Goal: Task Accomplishment & Management: Complete application form

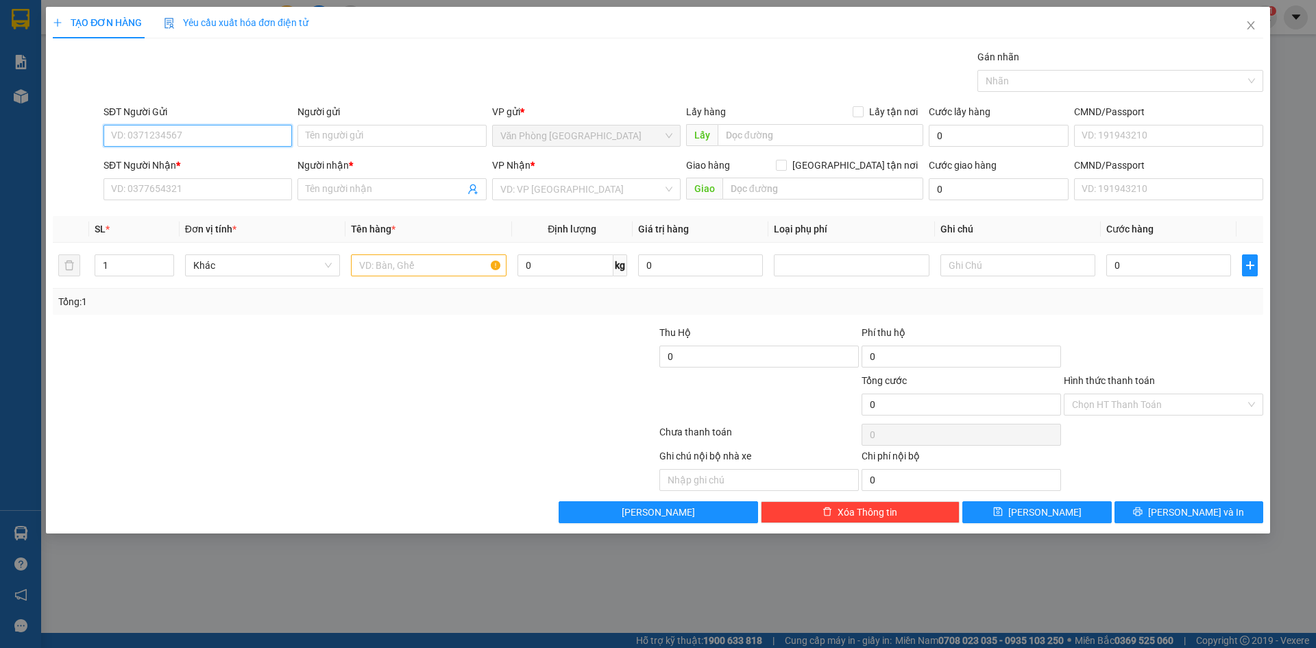
click at [180, 141] on input "SĐT Người Gửi" at bounding box center [198, 136] width 189 height 22
type input "033"
click at [343, 141] on input "Người gửi" at bounding box center [391, 136] width 189 height 22
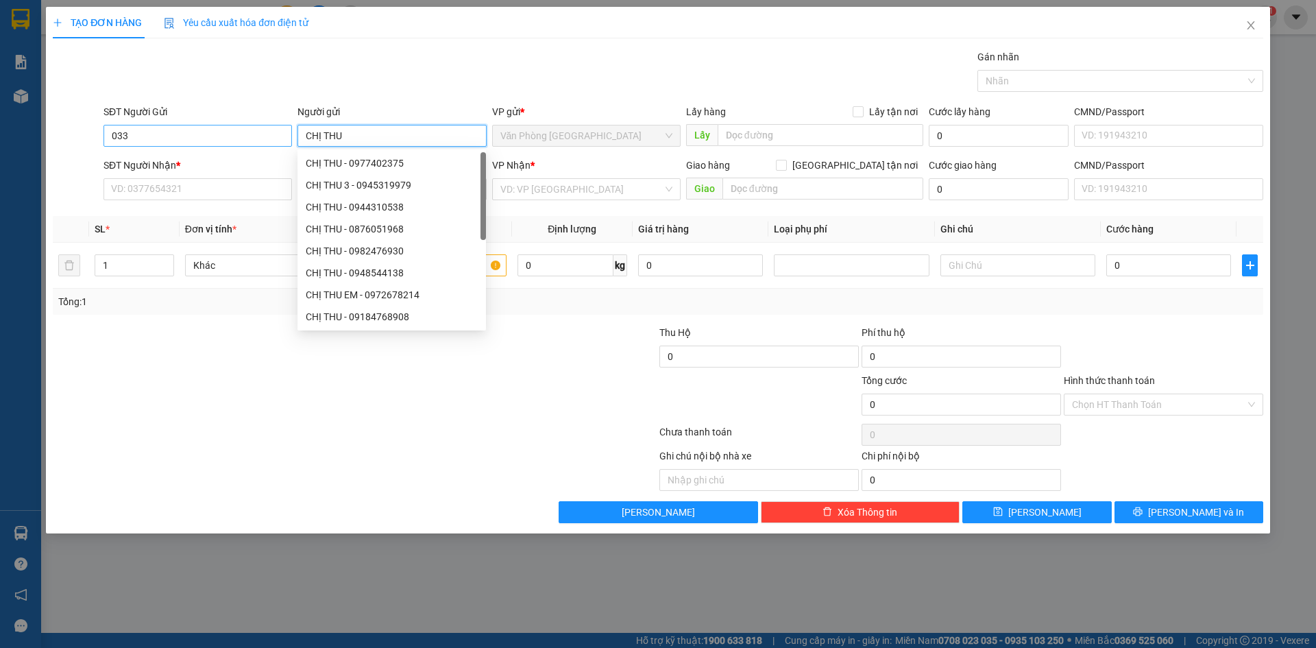
type input "CHỊ THU"
click at [150, 138] on input "033" at bounding box center [198, 136] width 189 height 22
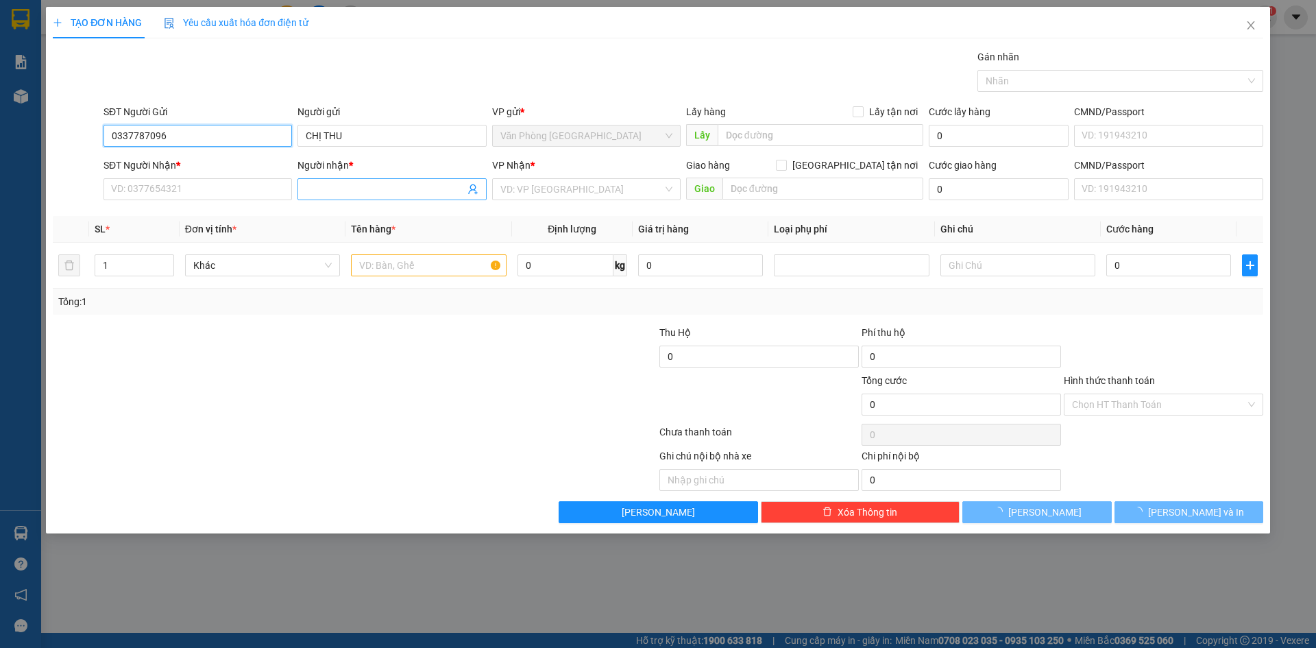
type input "0337787096"
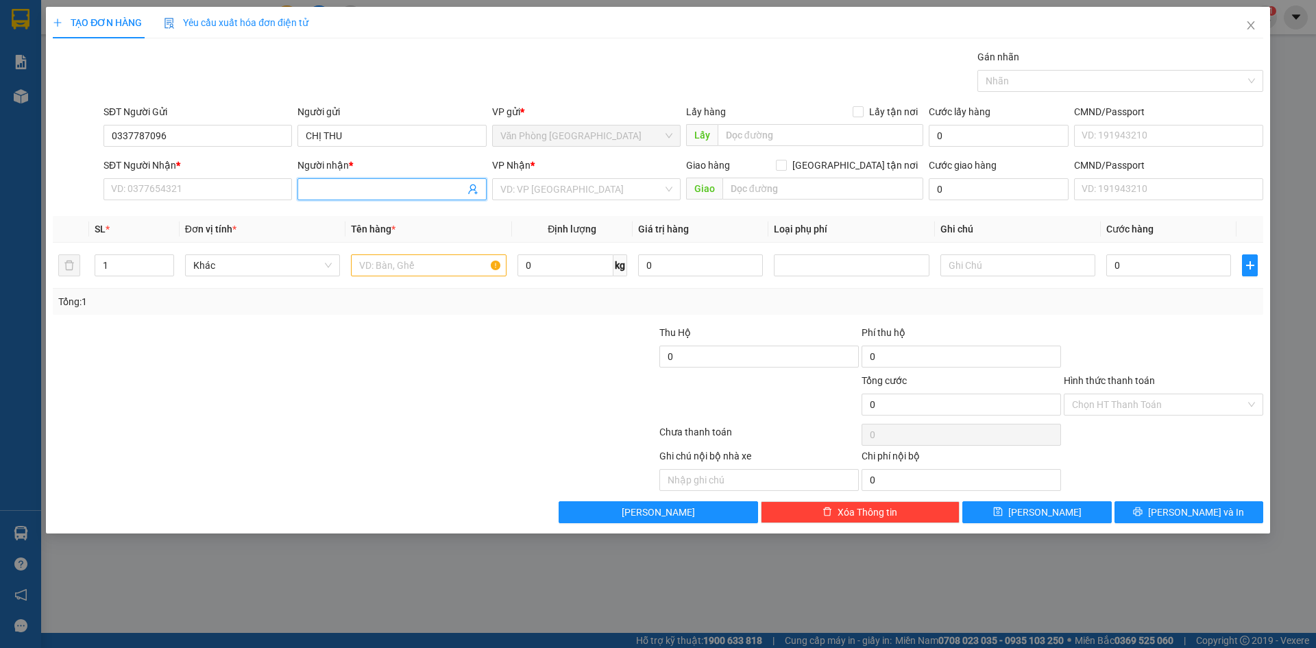
click at [327, 188] on input "Người nhận *" at bounding box center [385, 189] width 158 height 15
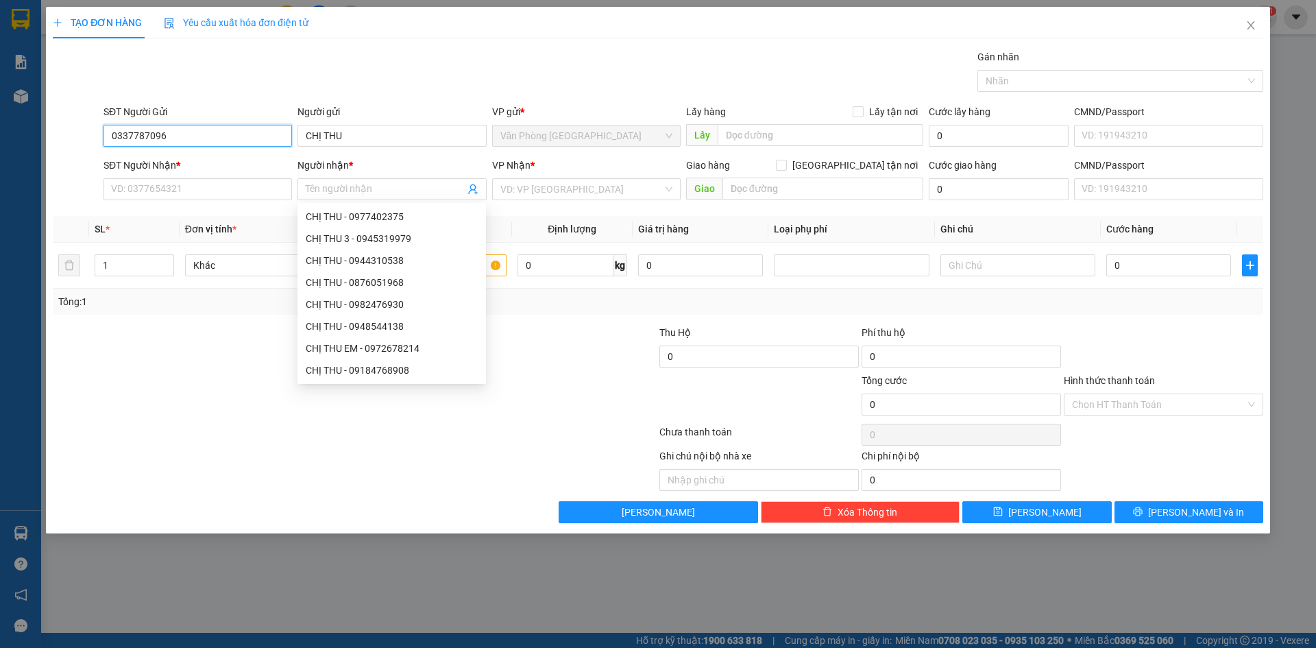
click at [142, 135] on input "0337787096" at bounding box center [198, 136] width 189 height 22
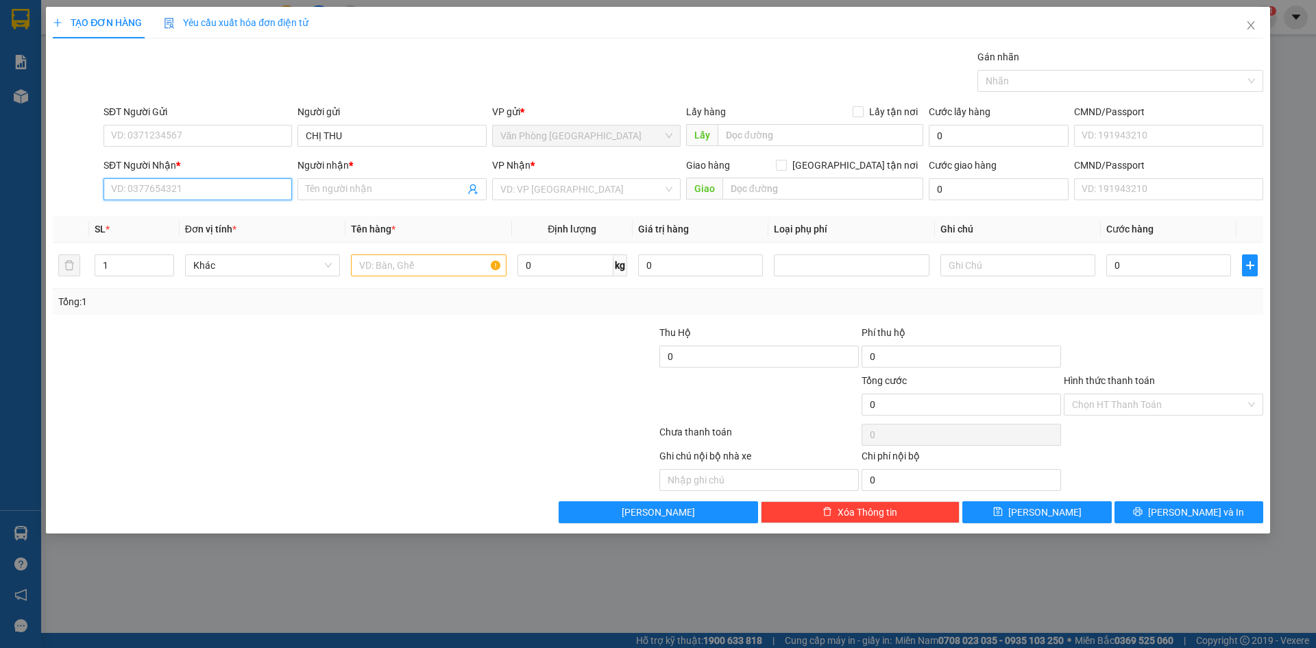
paste input "0337787096"
type input "0337787096"
click at [365, 184] on input "Người nhận *" at bounding box center [385, 189] width 158 height 15
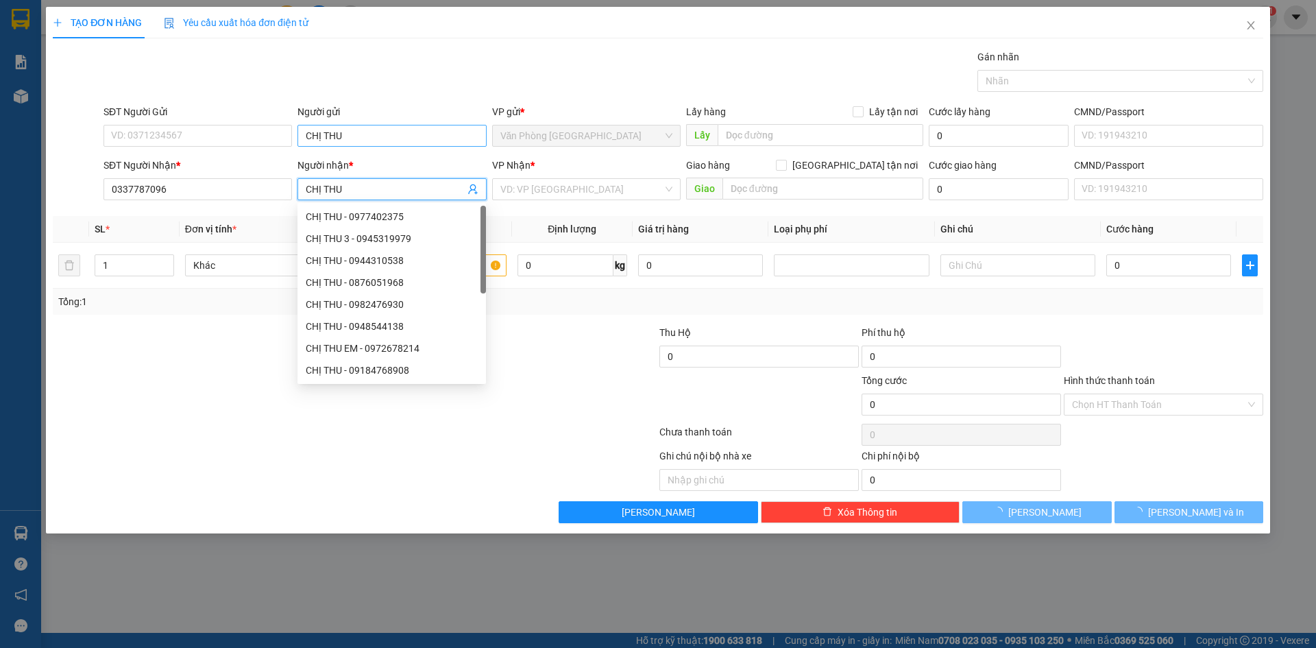
type input "CHỊ THU"
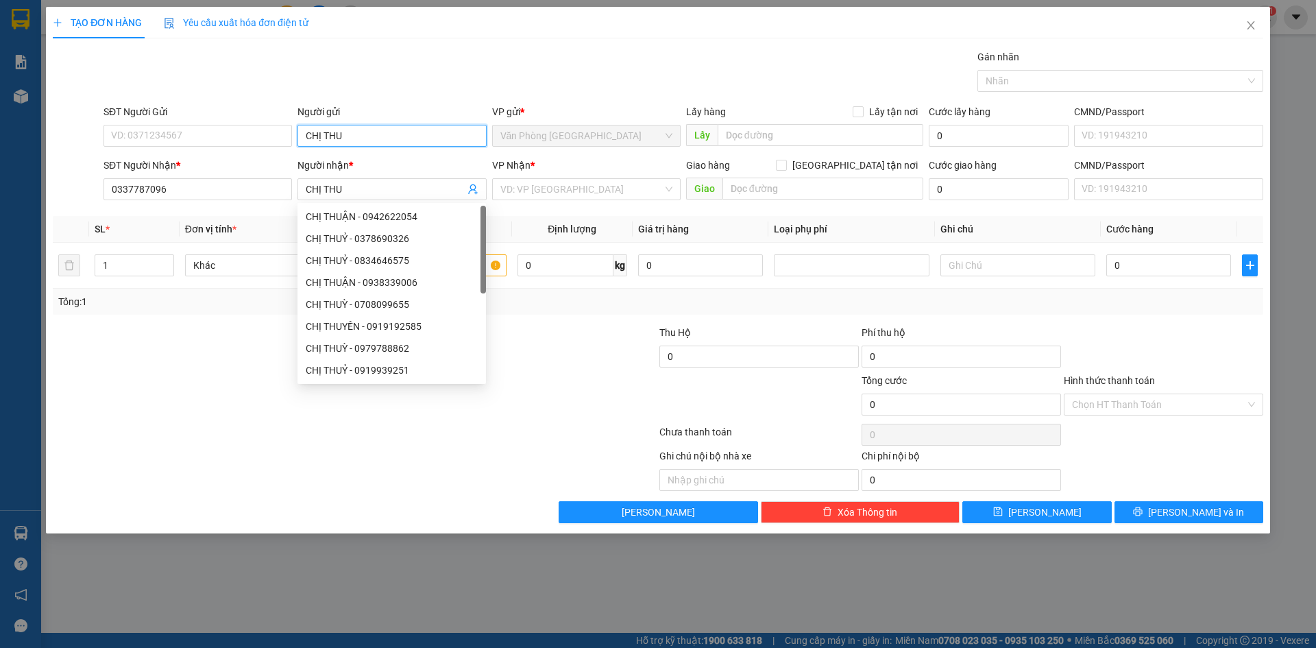
click at [321, 138] on input "CHỊ THU" at bounding box center [391, 136] width 189 height 22
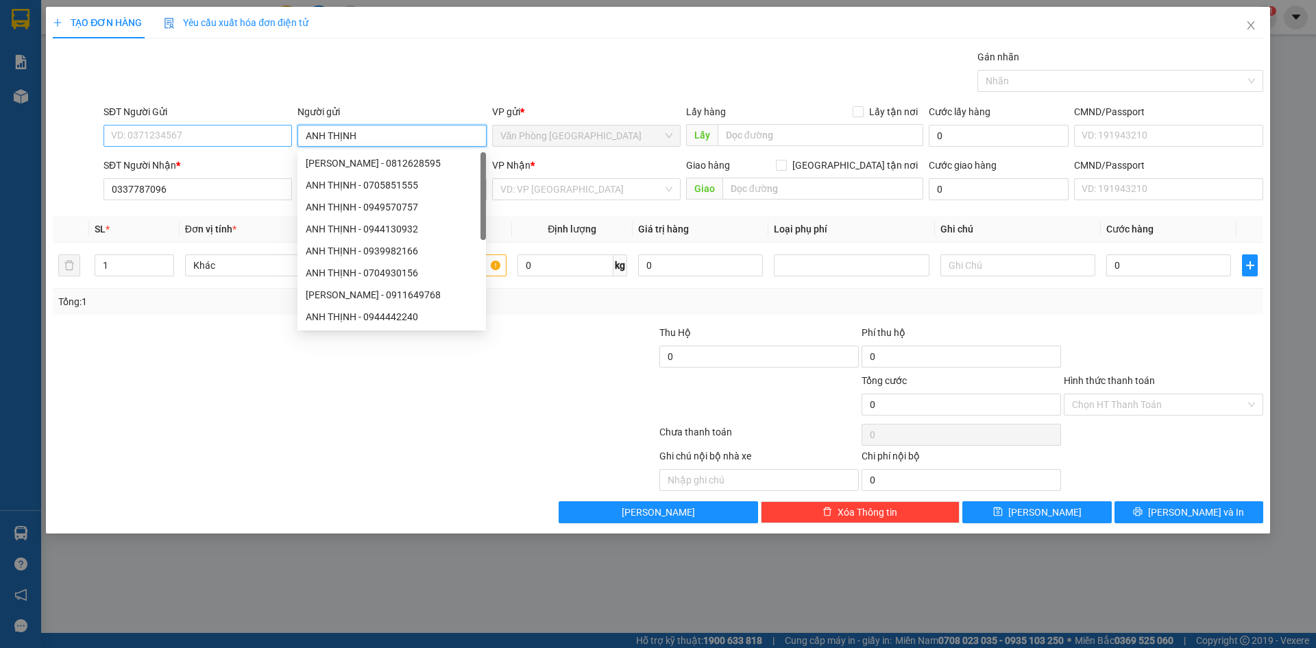
type input "ANH THỊNH"
click at [241, 134] on input "SĐT Người Gửi" at bounding box center [198, 136] width 189 height 22
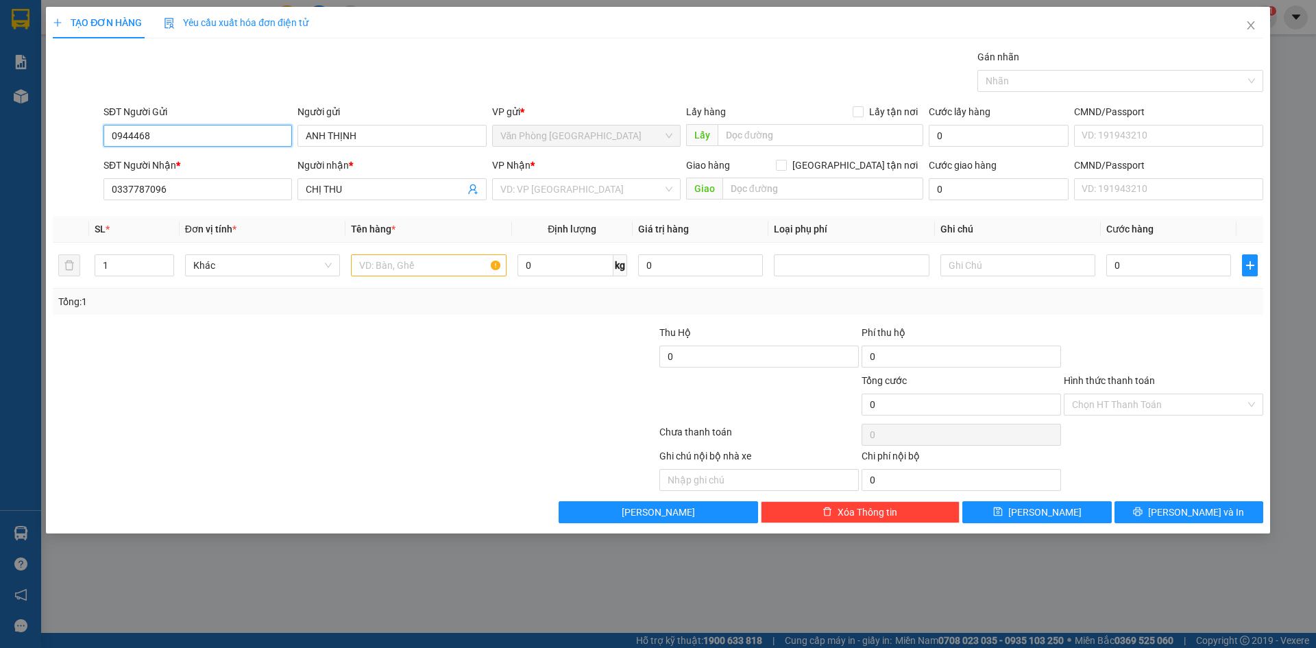
click at [197, 133] on input "0944468" at bounding box center [198, 136] width 189 height 22
type input "0944468497"
click at [557, 188] on input "search" at bounding box center [581, 189] width 162 height 21
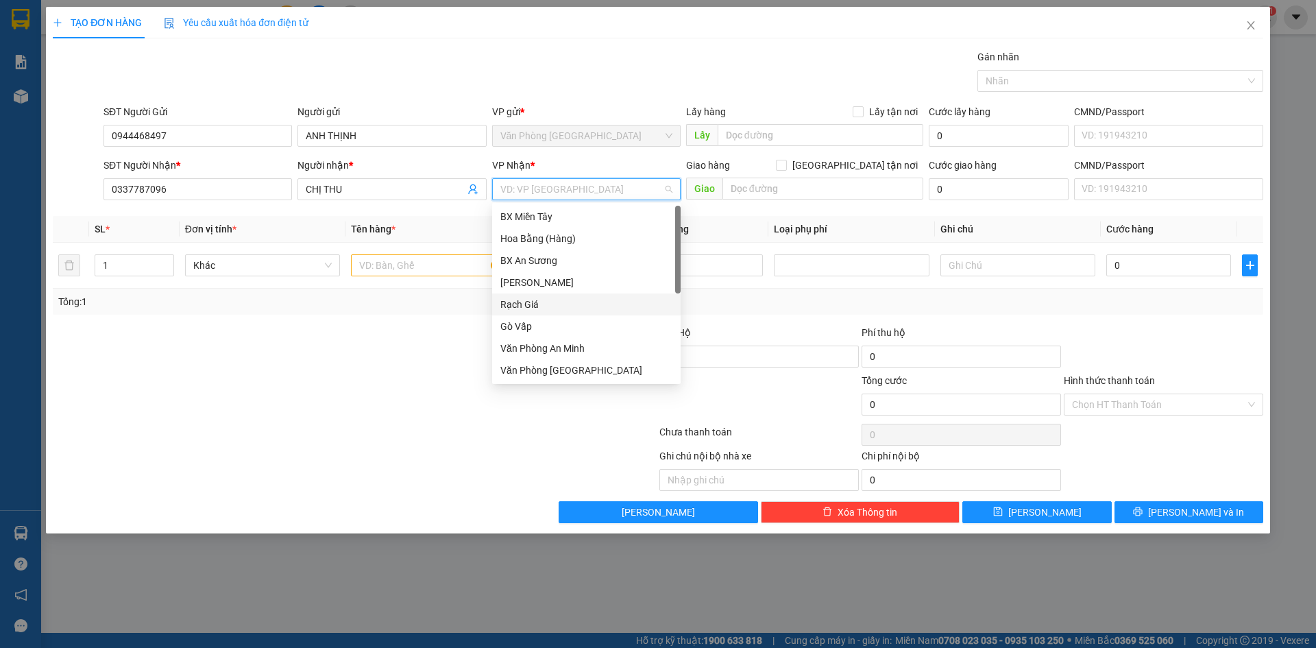
click at [542, 308] on div "Rạch Giá" at bounding box center [586, 304] width 172 height 15
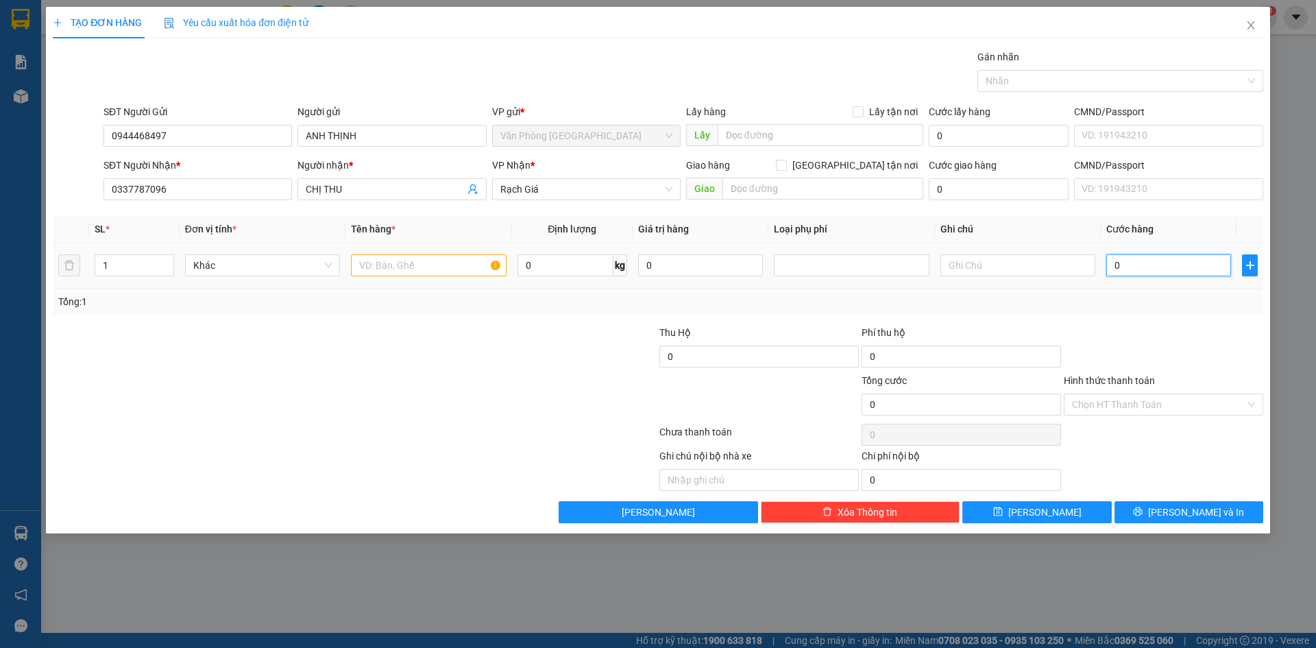
click at [1130, 271] on input "0" at bounding box center [1168, 265] width 125 height 22
type input "003"
type input "3"
type input "0.030"
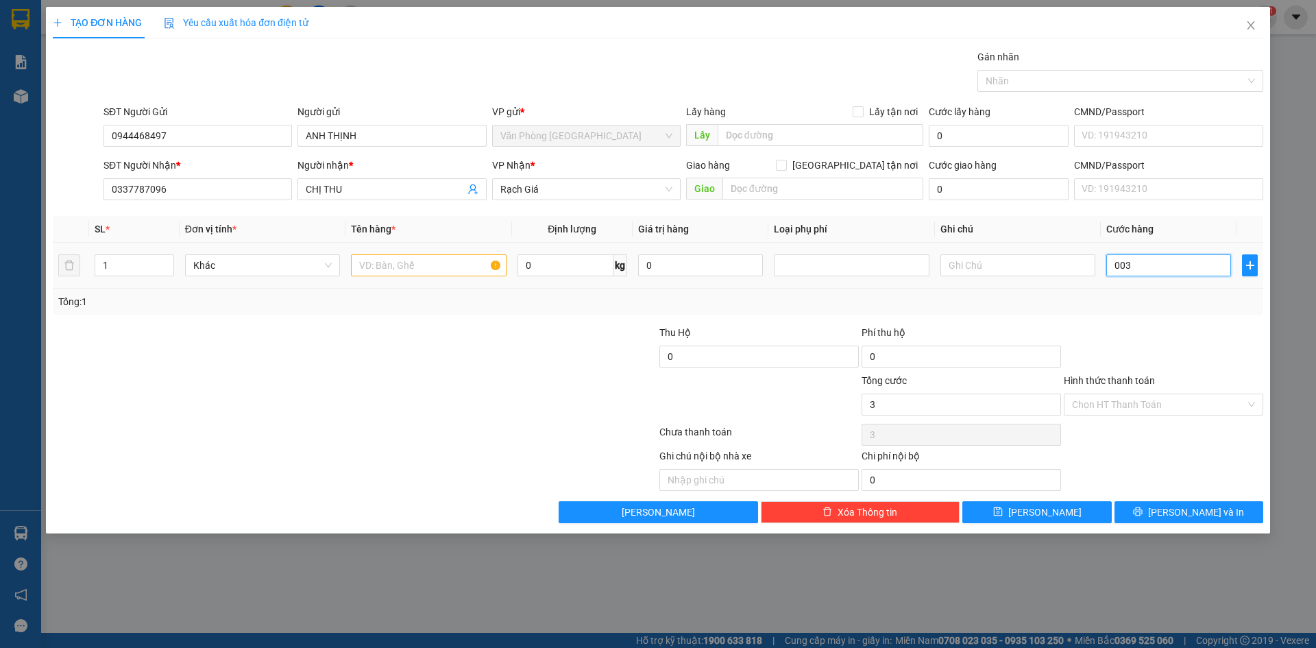
type input "30"
type input "00.300"
type input "300"
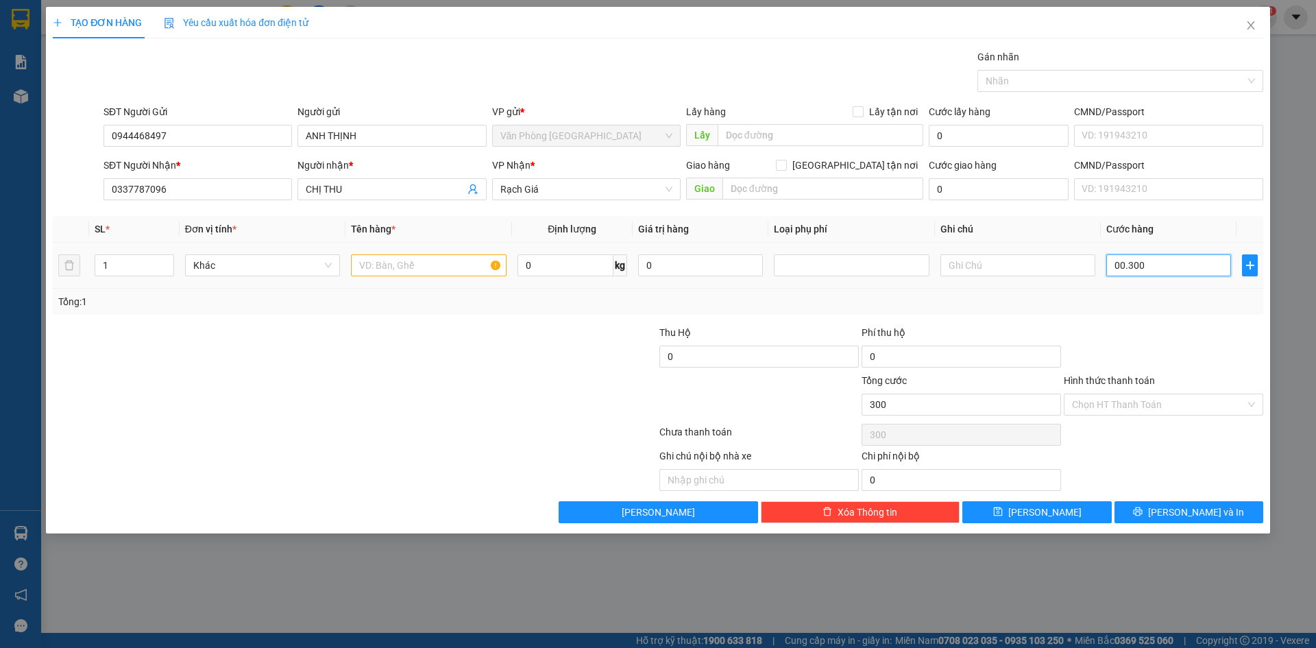
type input "0.003.000"
type input "3.000"
type input "000.030.000"
type input "30.000"
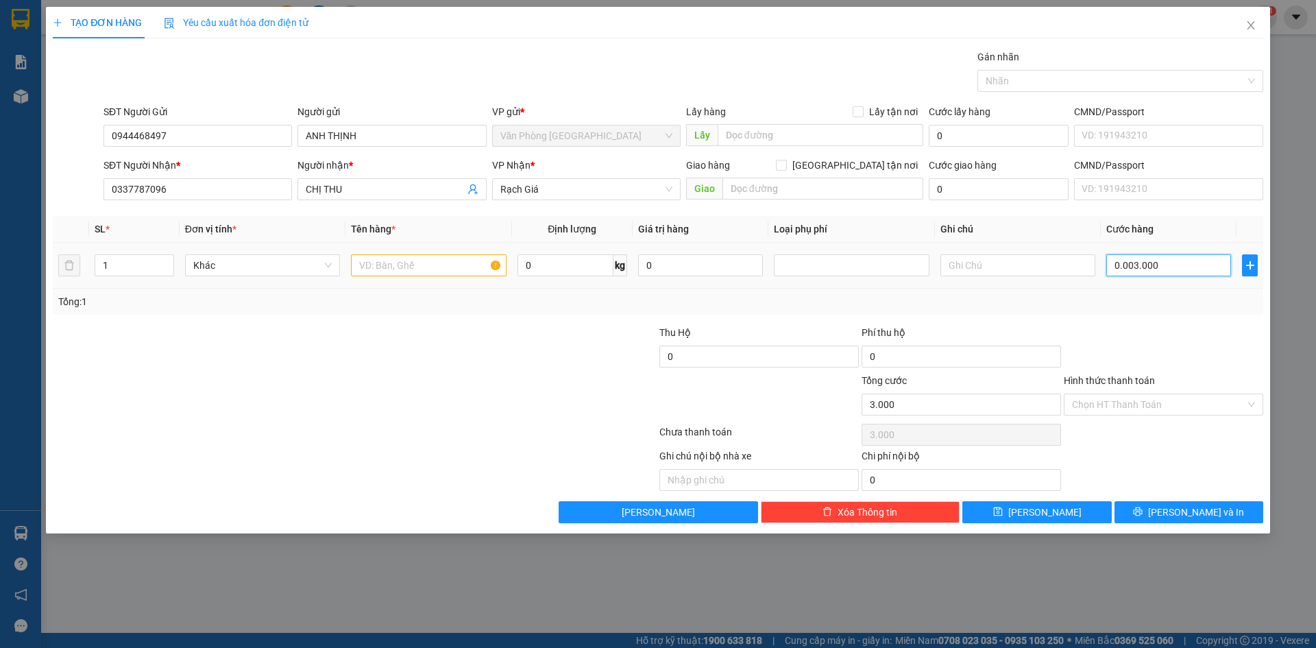
type input "30.000"
click at [1181, 324] on div "Transit Pickup Surcharge Ids Transit Deliver Surcharge Ids Transit Deliver Surc…" at bounding box center [658, 286] width 1211 height 474
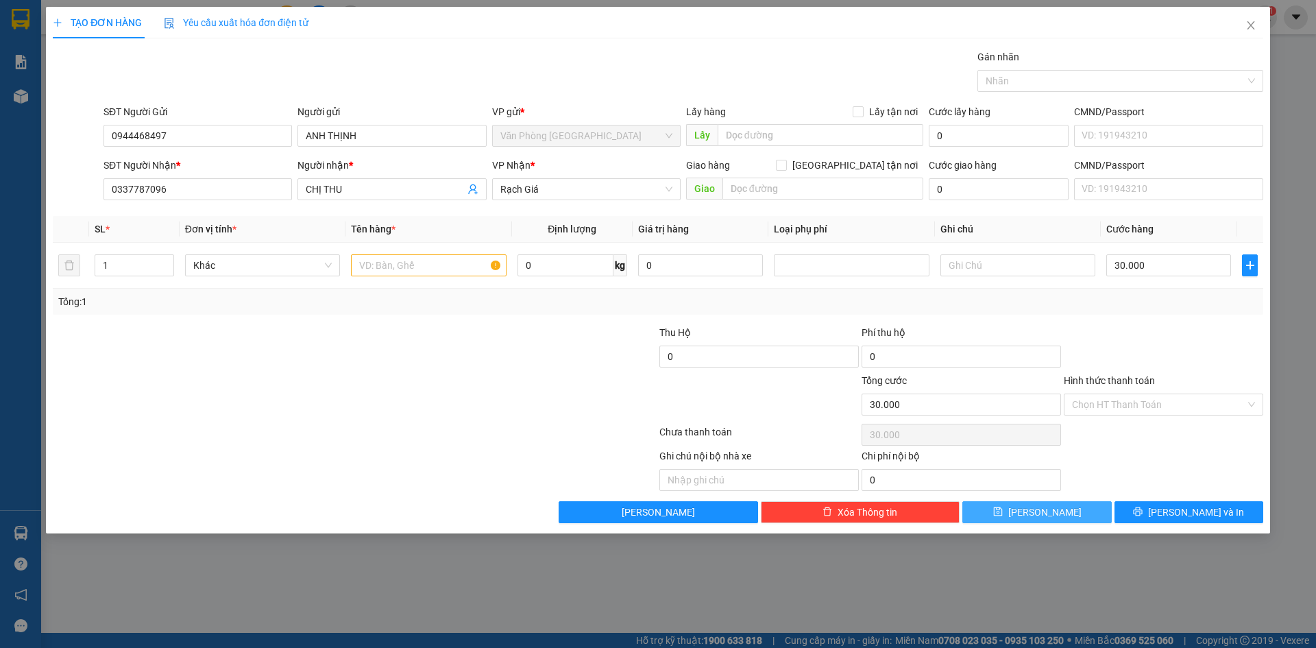
click at [1058, 515] on button "[PERSON_NAME]" at bounding box center [1036, 512] width 149 height 22
click at [395, 265] on input "text" at bounding box center [428, 265] width 155 height 22
type input "1 BỌC TRẮNG"
click at [1058, 515] on button "[PERSON_NAME]" at bounding box center [1036, 512] width 149 height 22
type input "0"
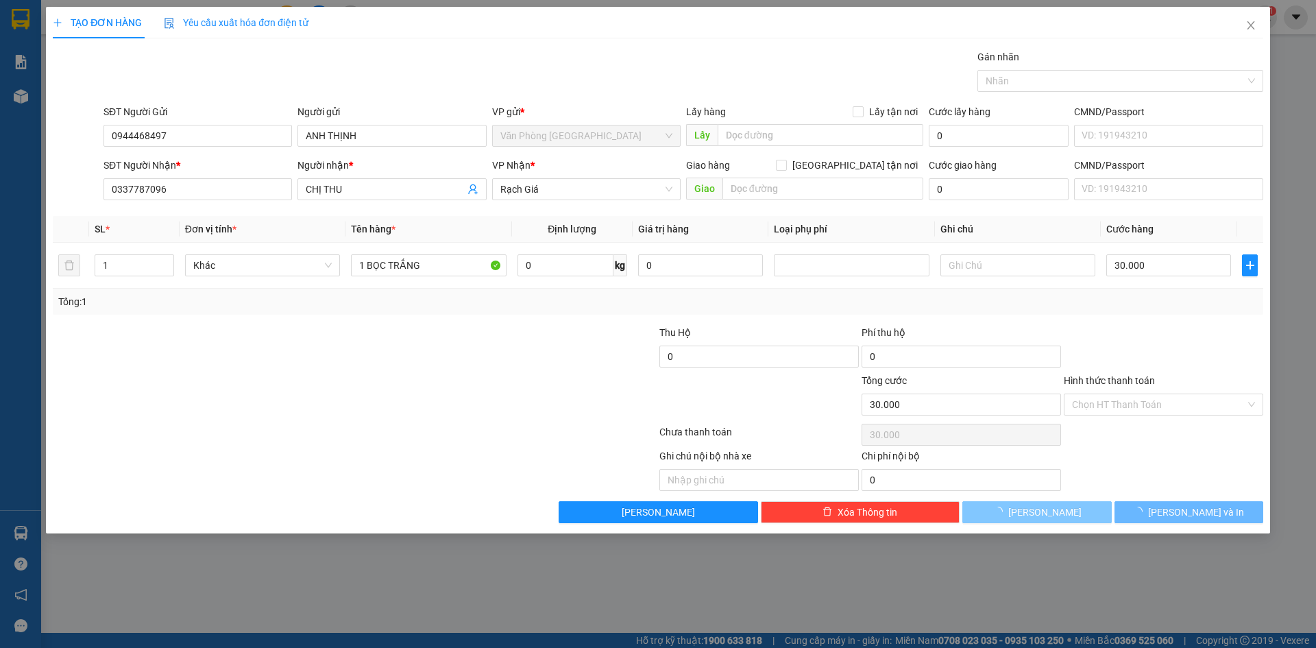
type input "0"
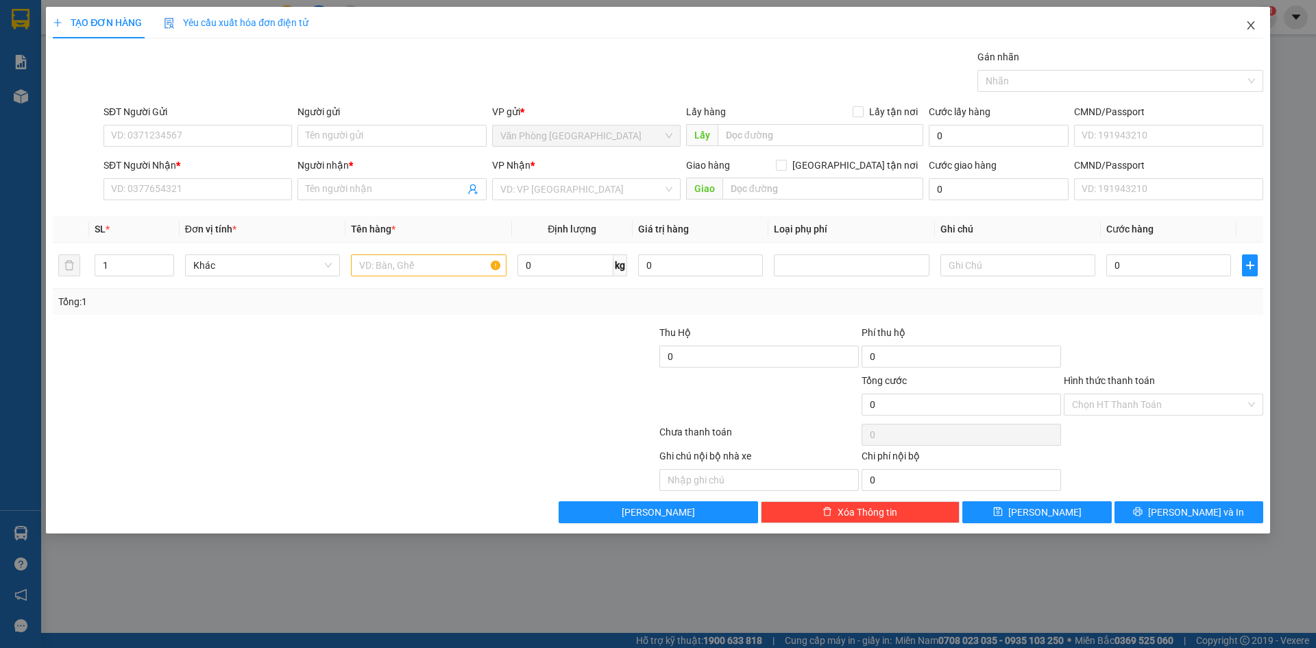
click at [1251, 27] on icon "close" at bounding box center [1251, 25] width 8 height 8
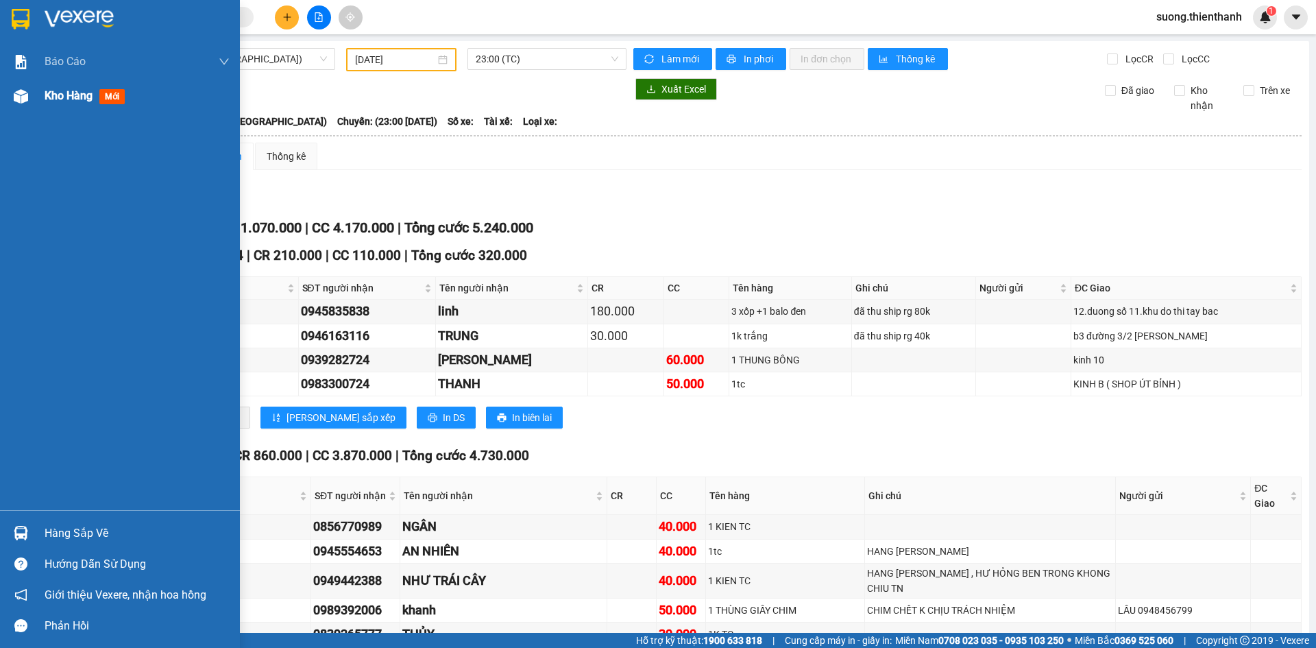
click at [37, 93] on div "Kho hàng mới" at bounding box center [120, 96] width 240 height 34
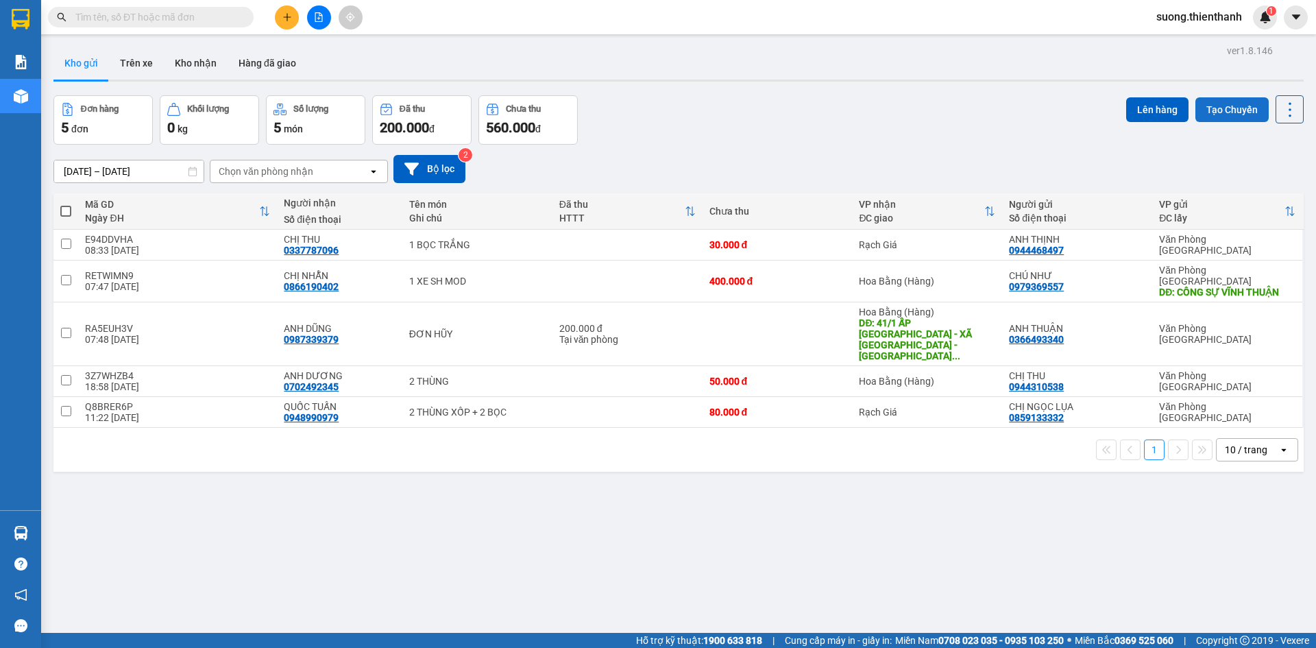
click at [1213, 106] on button "Tạo Chuyến" at bounding box center [1231, 109] width 73 height 25
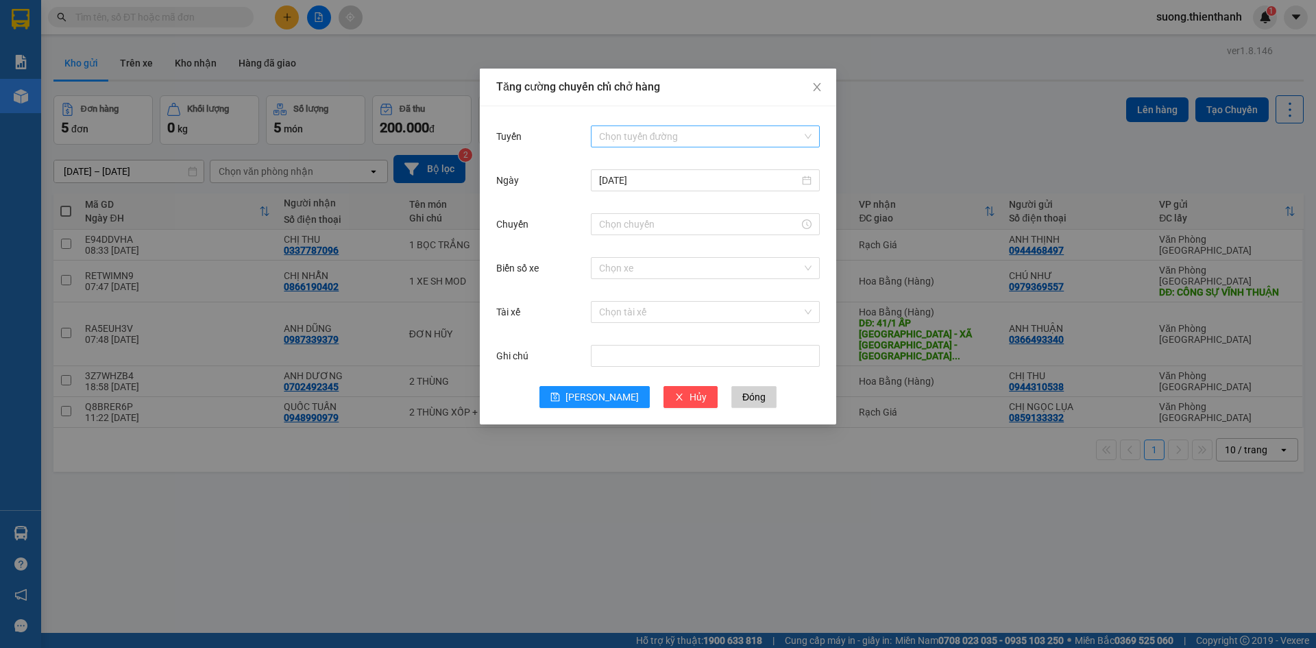
click at [679, 142] on input "Tuyến" at bounding box center [700, 136] width 203 height 21
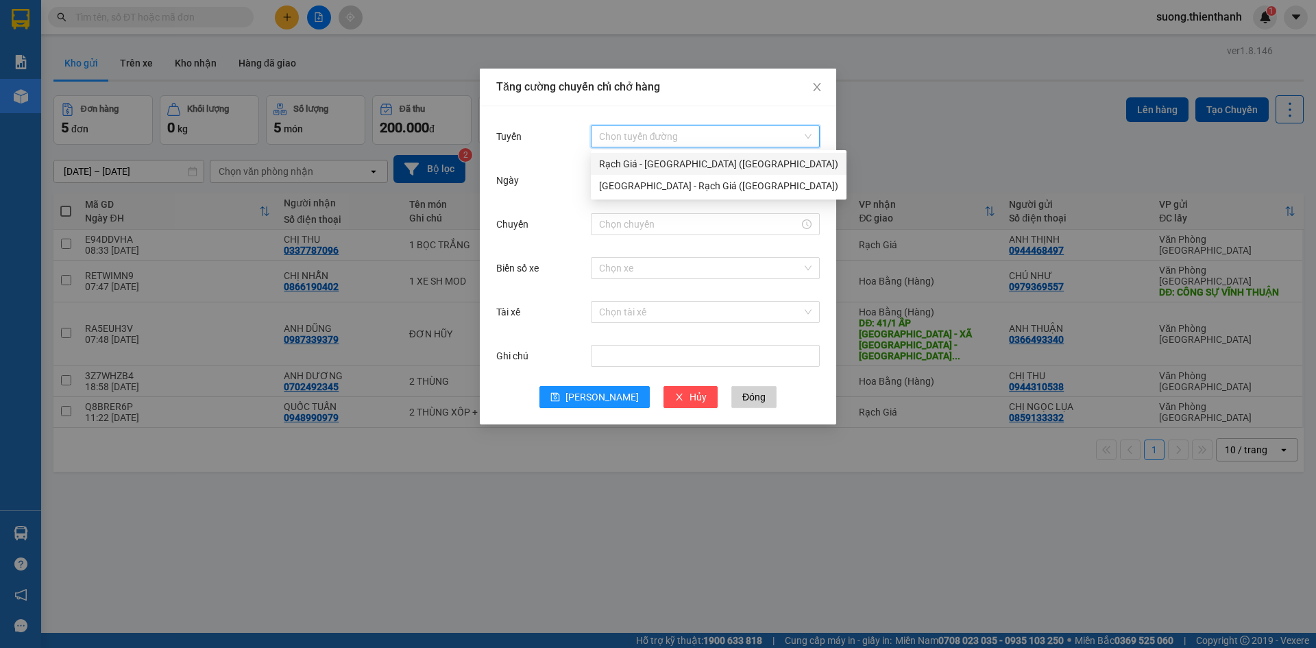
click at [646, 158] on div "Rạch Giá - [GEOGRAPHIC_DATA] ([GEOGRAPHIC_DATA])" at bounding box center [718, 163] width 239 height 15
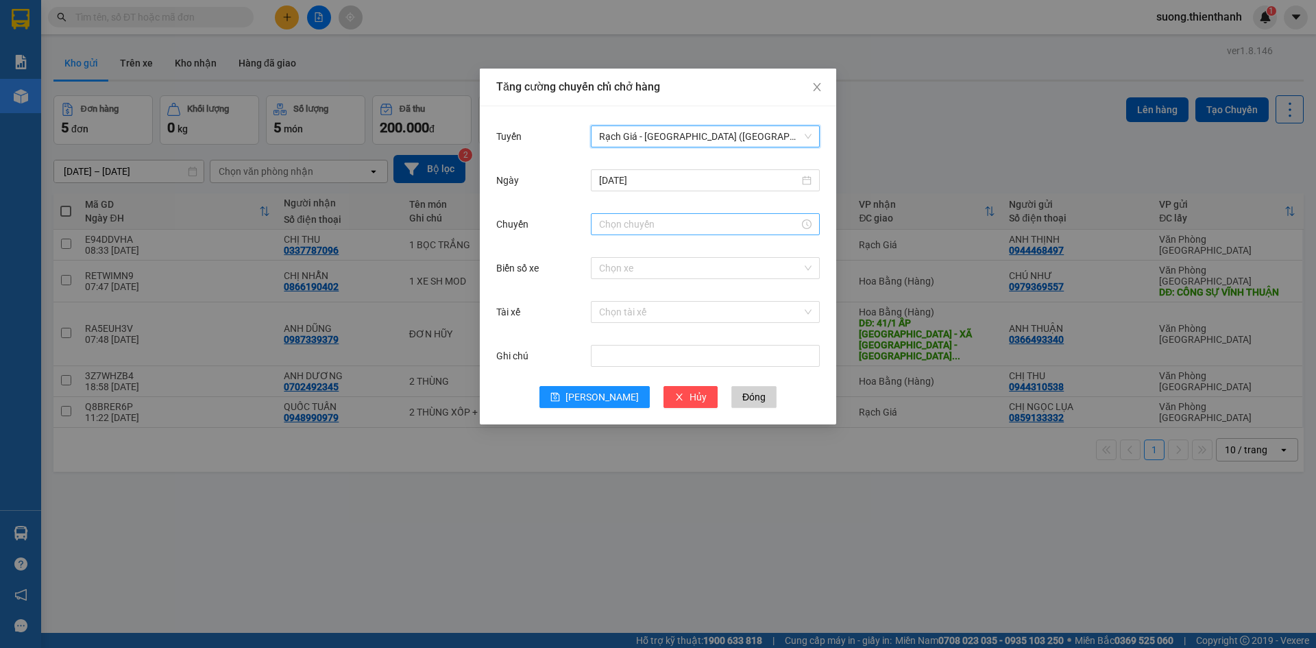
click at [635, 223] on input "Chuyến" at bounding box center [699, 224] width 200 height 15
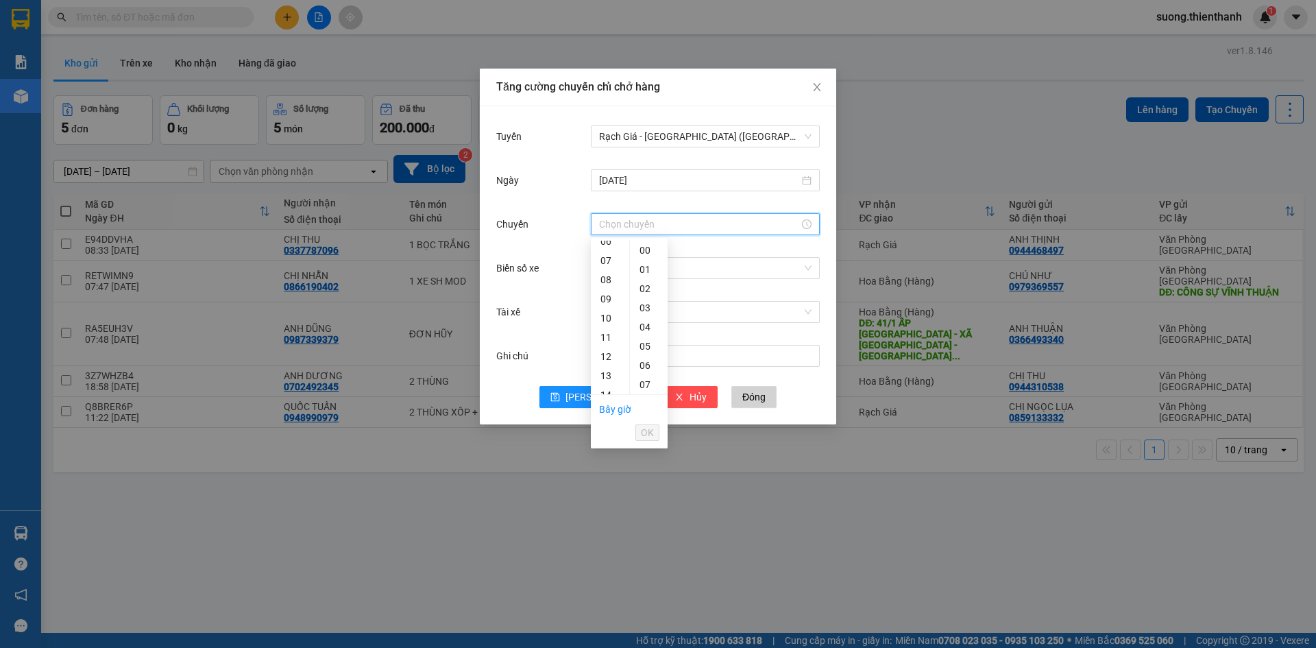
scroll to position [143, 0]
click at [611, 361] on div "13" at bounding box center [610, 357] width 38 height 19
type input "13:00"
click at [643, 432] on span "OK" at bounding box center [647, 432] width 13 height 15
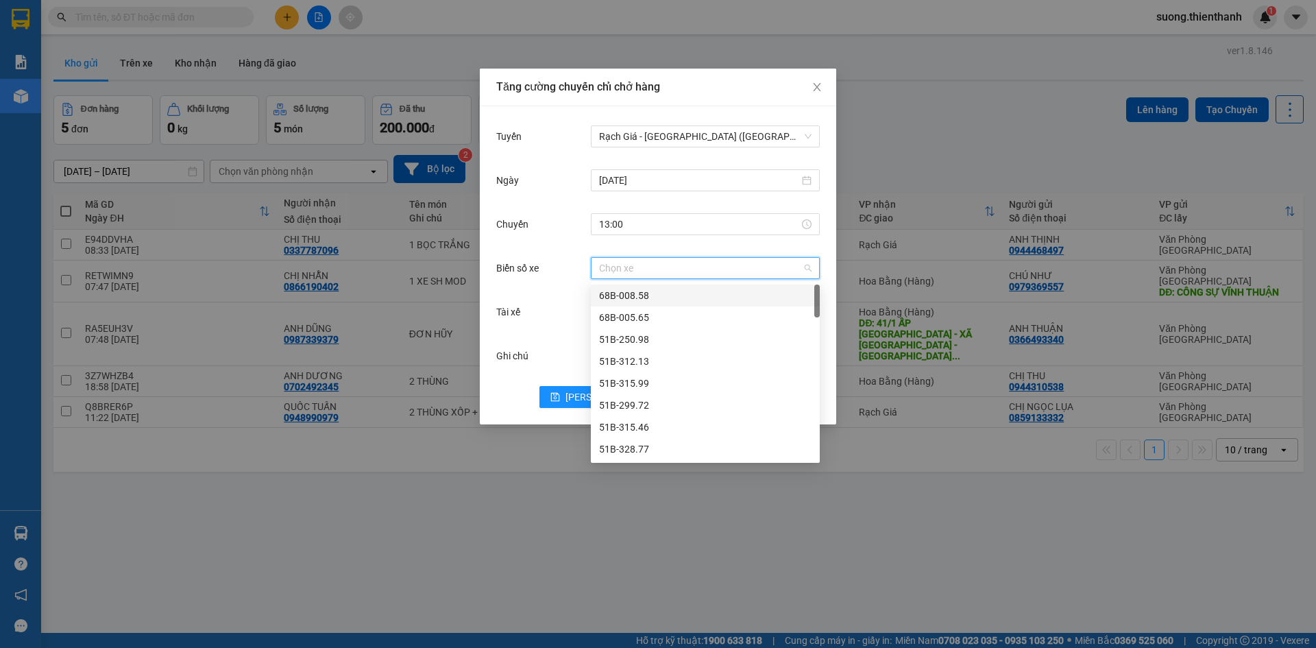
click at [651, 268] on input "Biển số xe" at bounding box center [700, 268] width 203 height 21
type input "11"
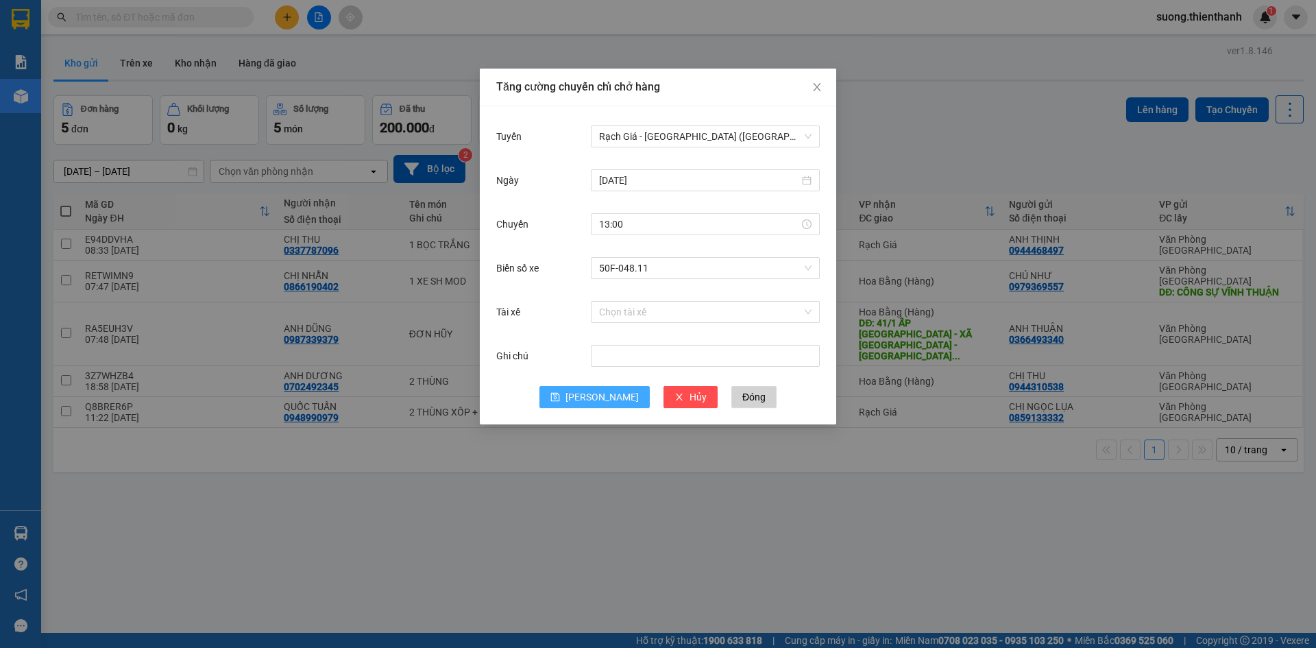
click at [590, 400] on button "[PERSON_NAME]" at bounding box center [594, 397] width 110 height 22
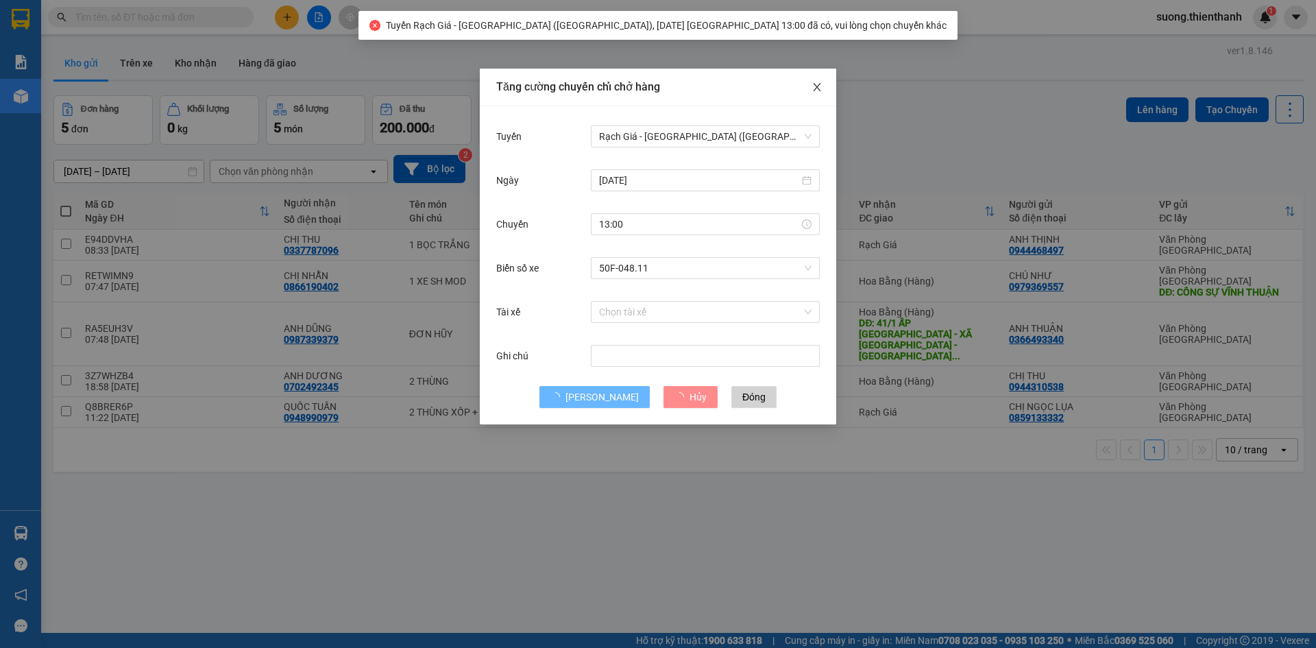
click at [814, 89] on icon "close" at bounding box center [817, 87] width 11 height 11
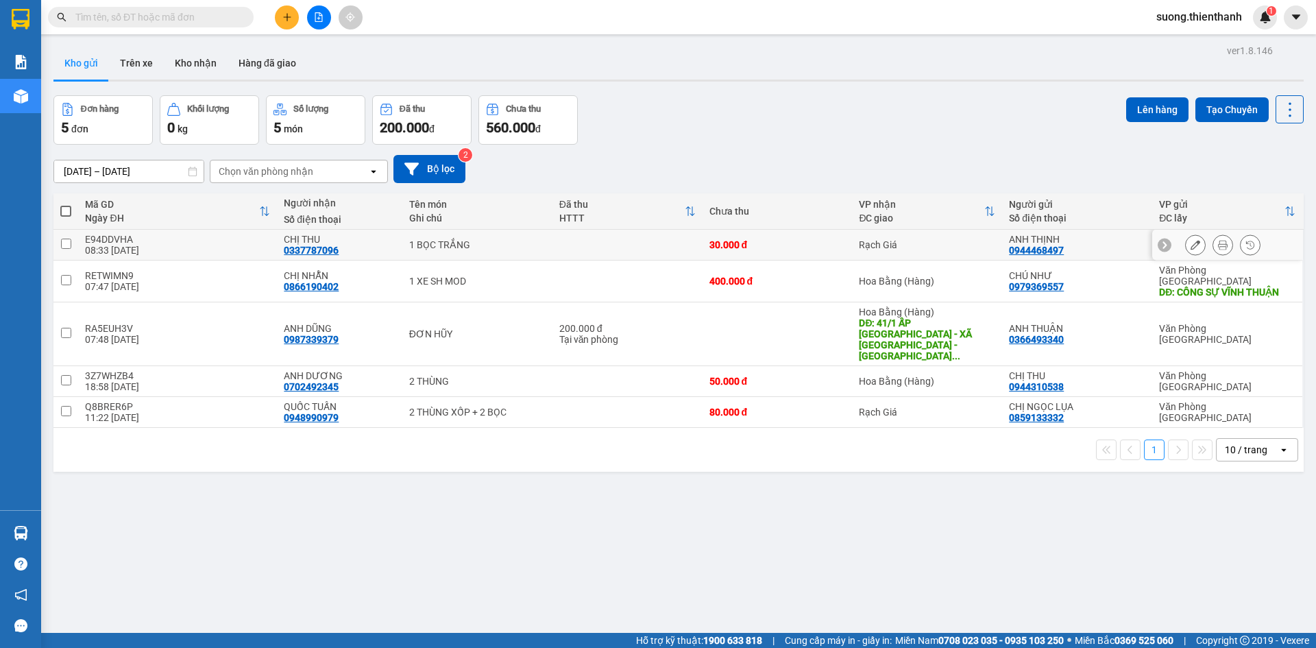
click at [92, 240] on div "E94DDVHA" at bounding box center [177, 239] width 185 height 11
checkbox input "true"
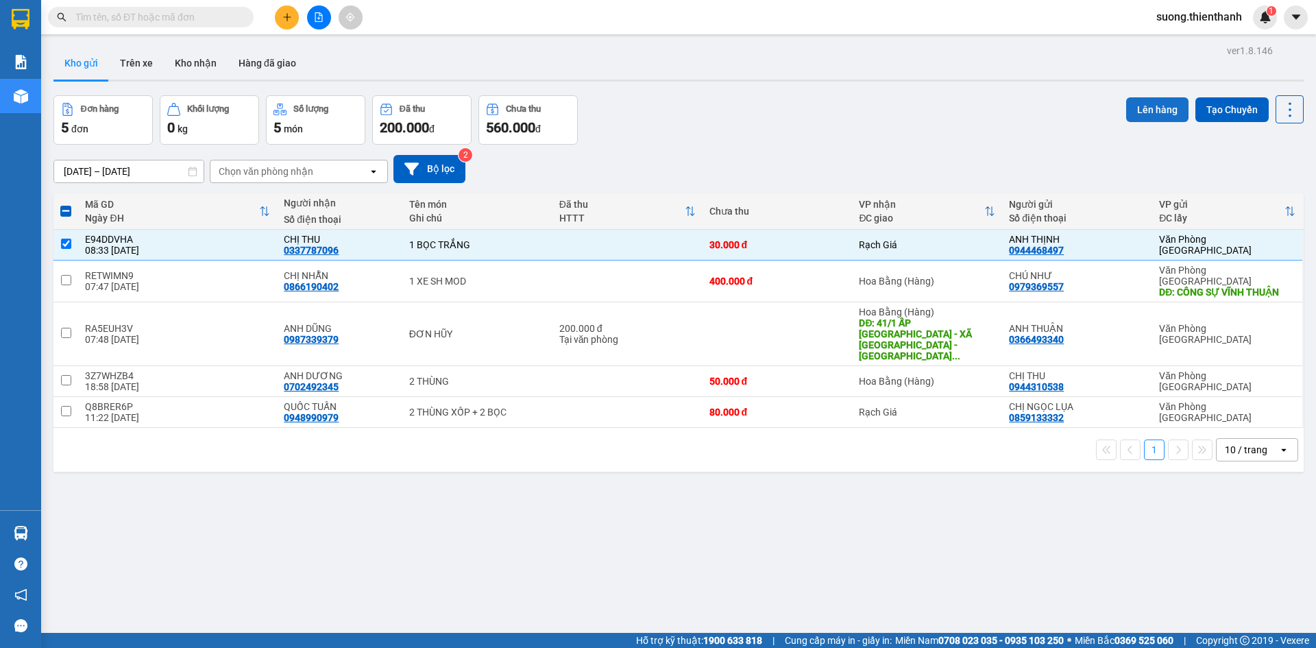
click at [1150, 111] on button "Lên hàng" at bounding box center [1157, 109] width 62 height 25
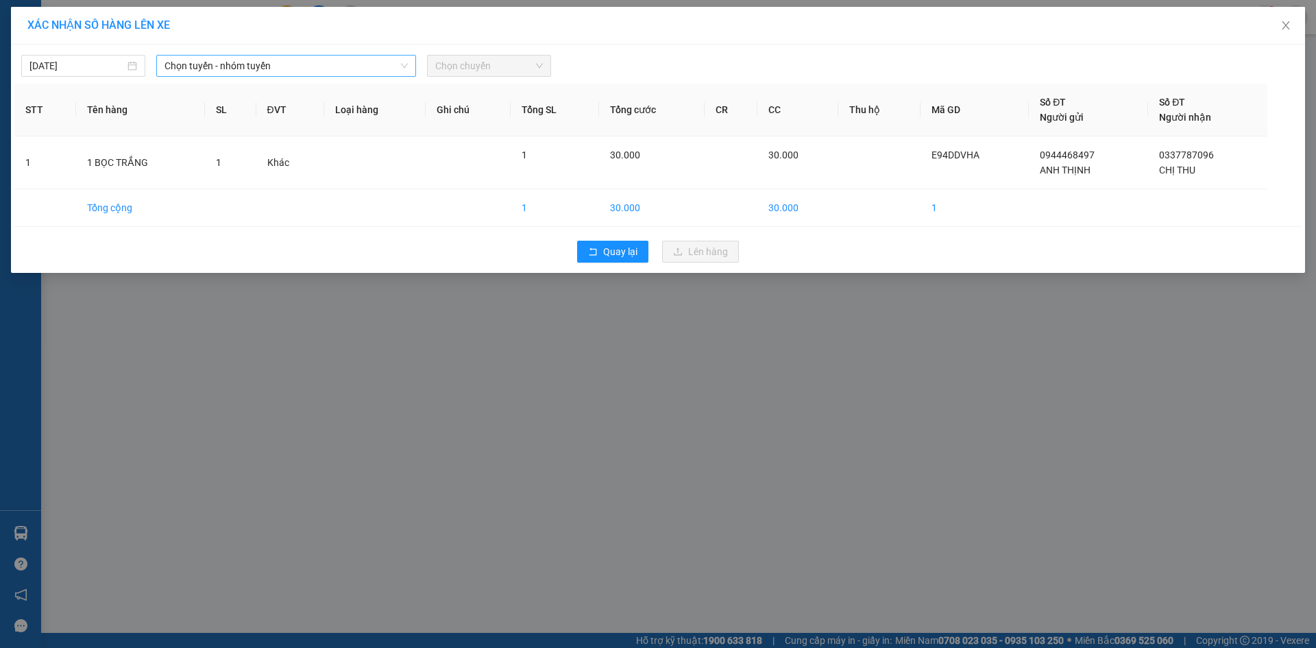
click at [213, 64] on span "Chọn tuyến - nhóm tuyến" at bounding box center [286, 66] width 243 height 21
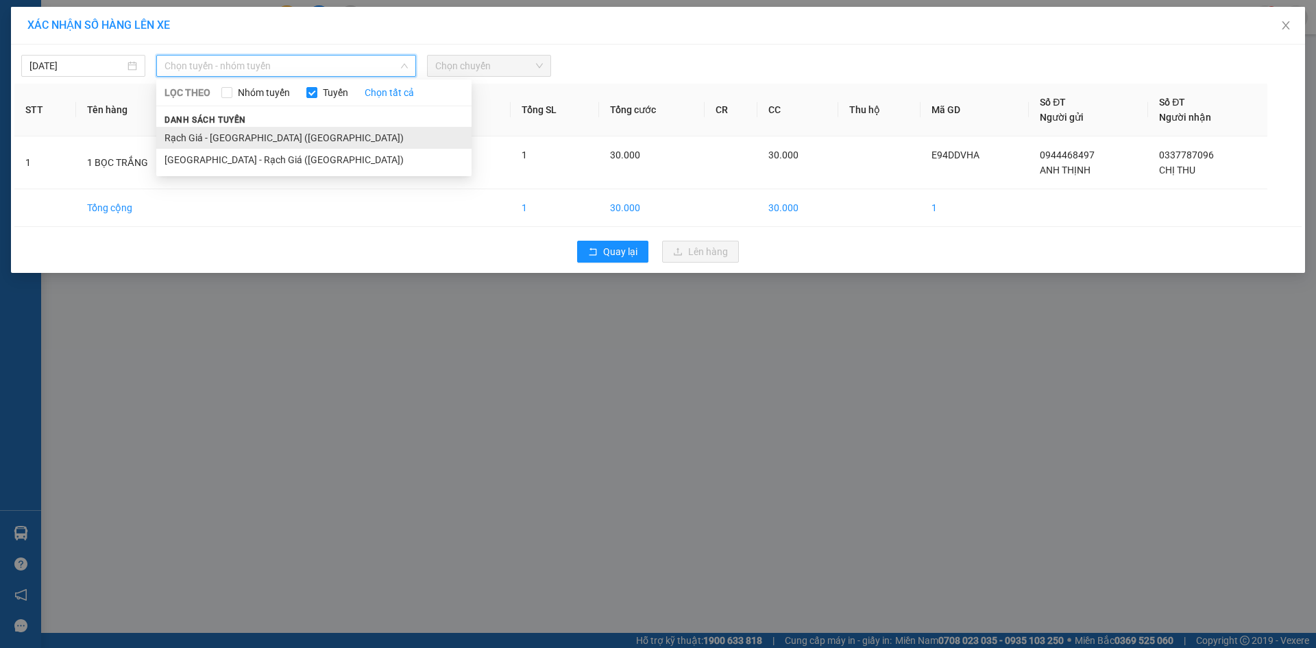
click at [200, 129] on li "Rạch Giá - [GEOGRAPHIC_DATA] ([GEOGRAPHIC_DATA])" at bounding box center [313, 138] width 315 height 22
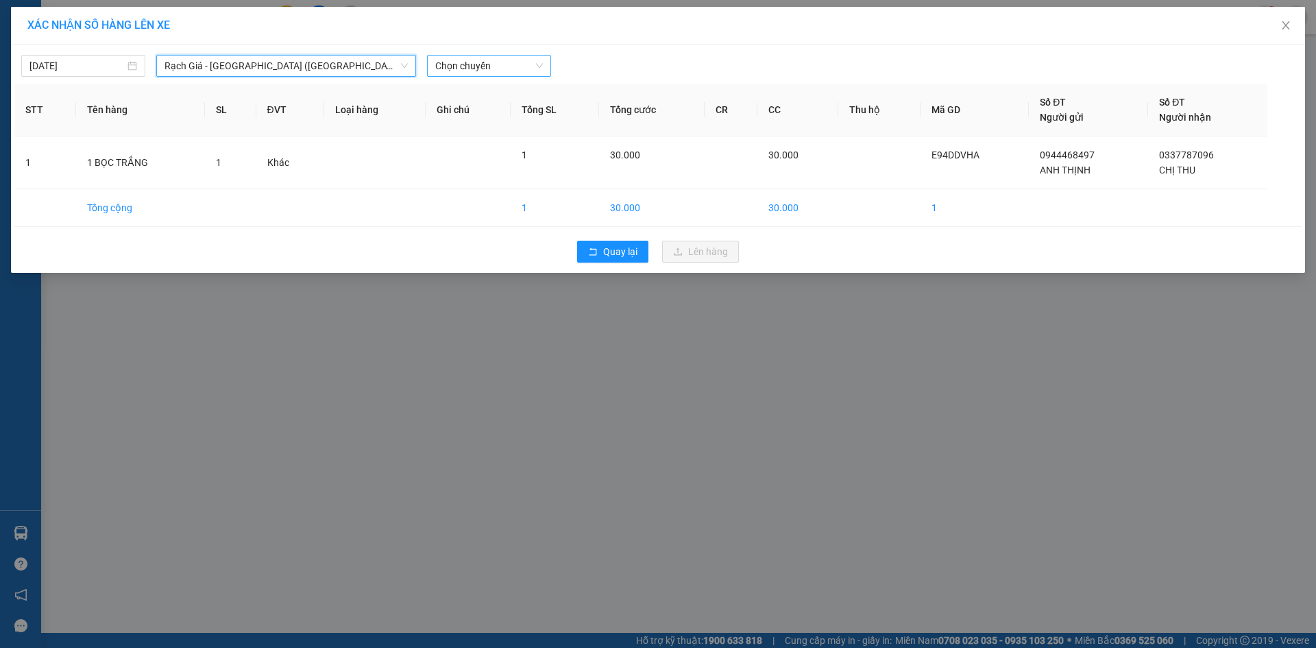
click at [490, 57] on span "Chọn chuyến" at bounding box center [489, 66] width 108 height 21
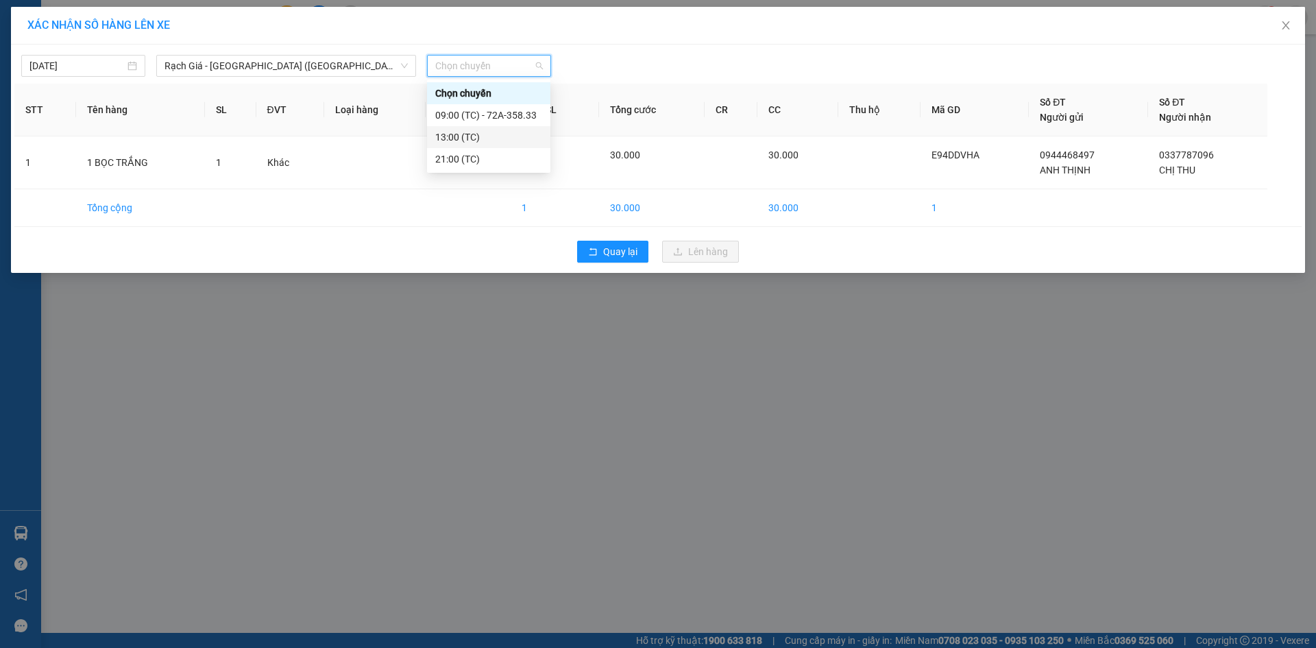
click at [480, 139] on div "13:00 (TC)" at bounding box center [488, 137] width 107 height 15
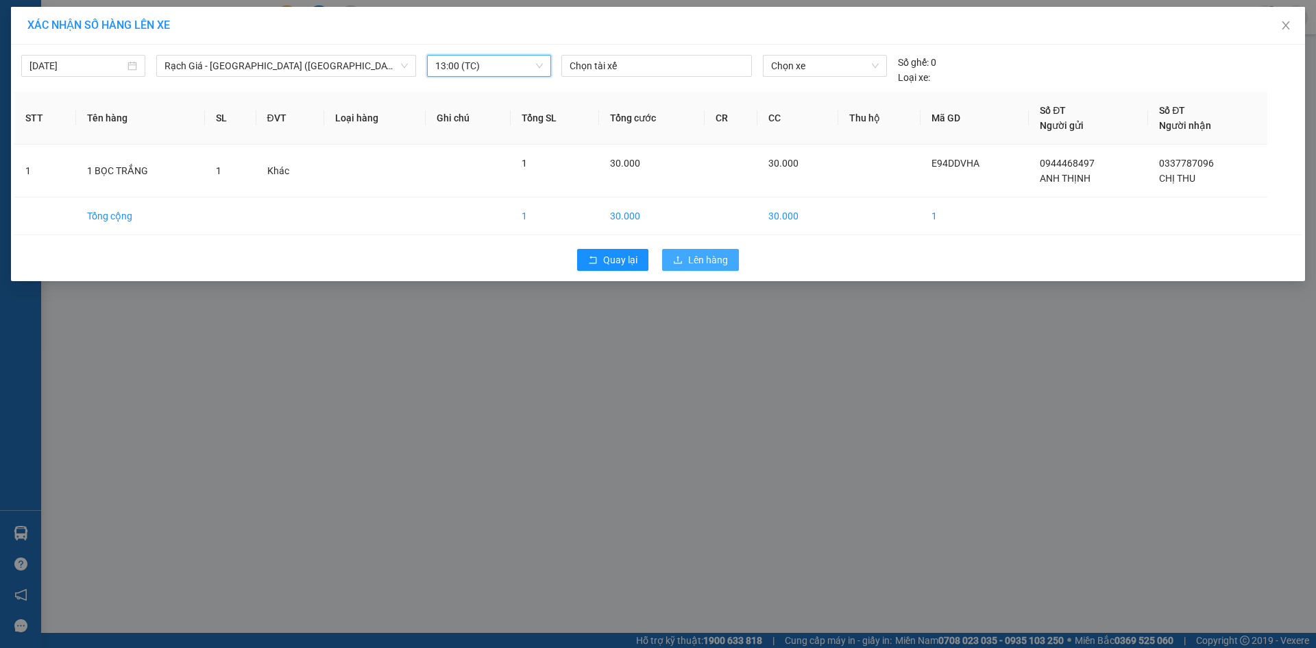
click at [691, 250] on button "Lên hàng" at bounding box center [700, 260] width 77 height 22
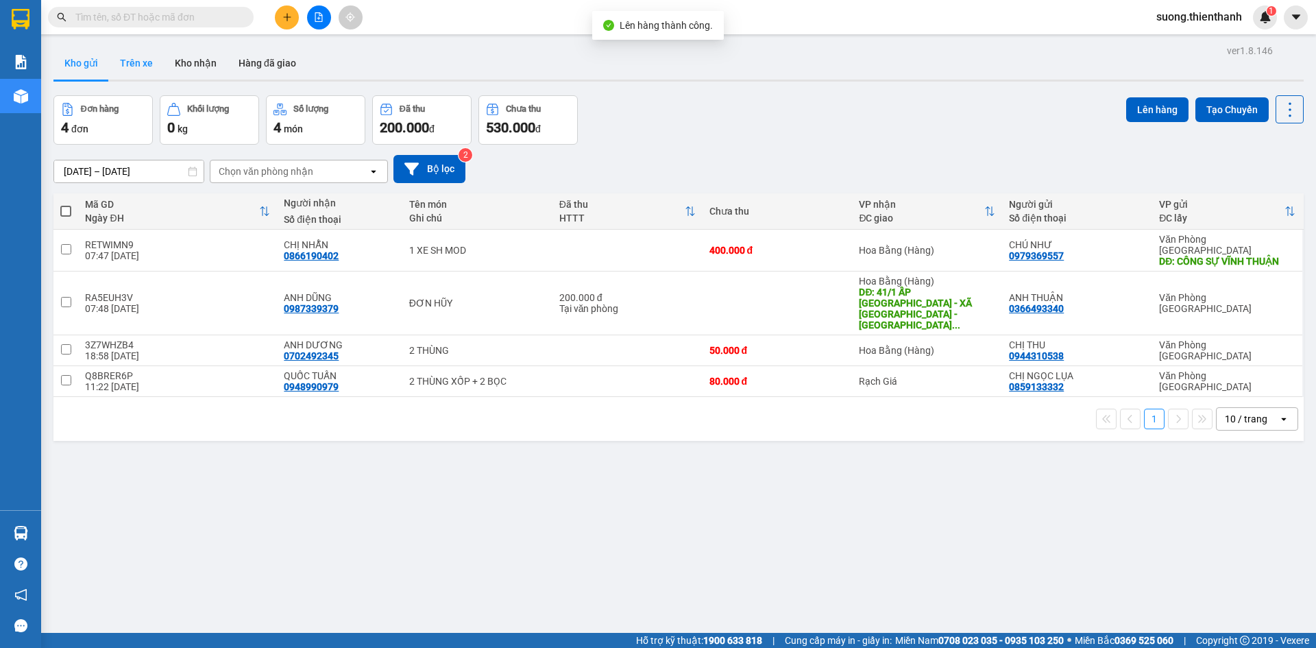
click at [143, 61] on button "Trên xe" at bounding box center [136, 63] width 55 height 33
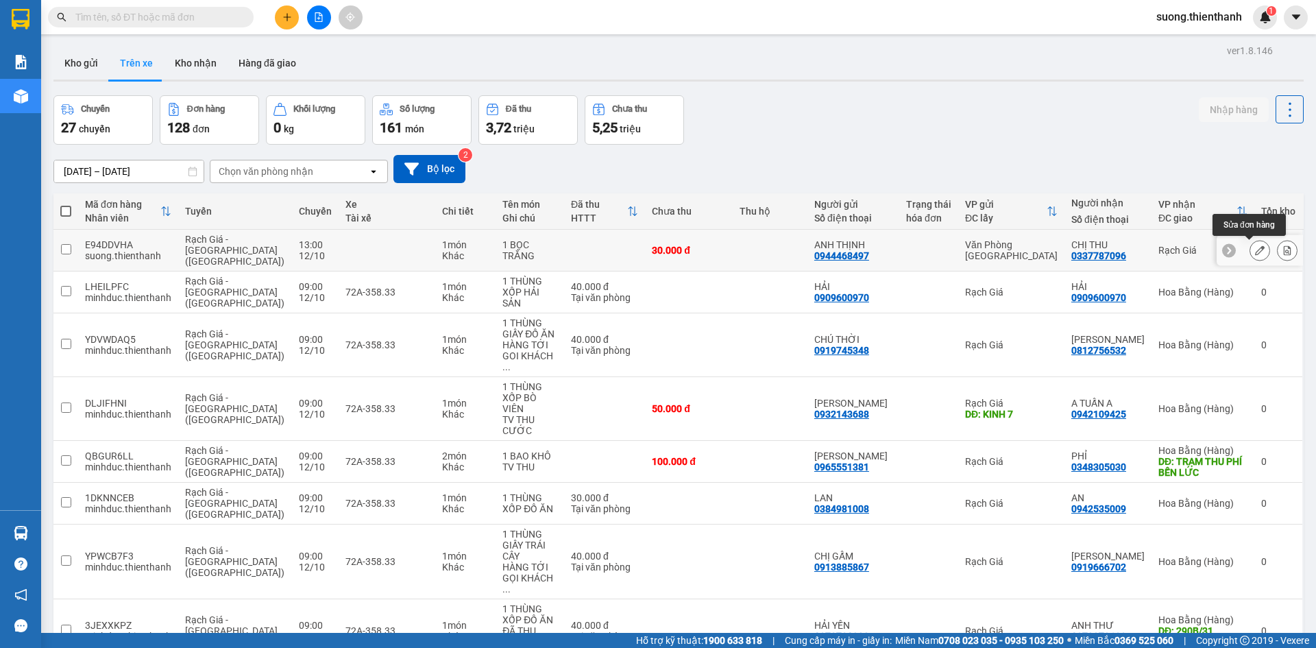
click at [1255, 255] on icon at bounding box center [1260, 250] width 10 height 10
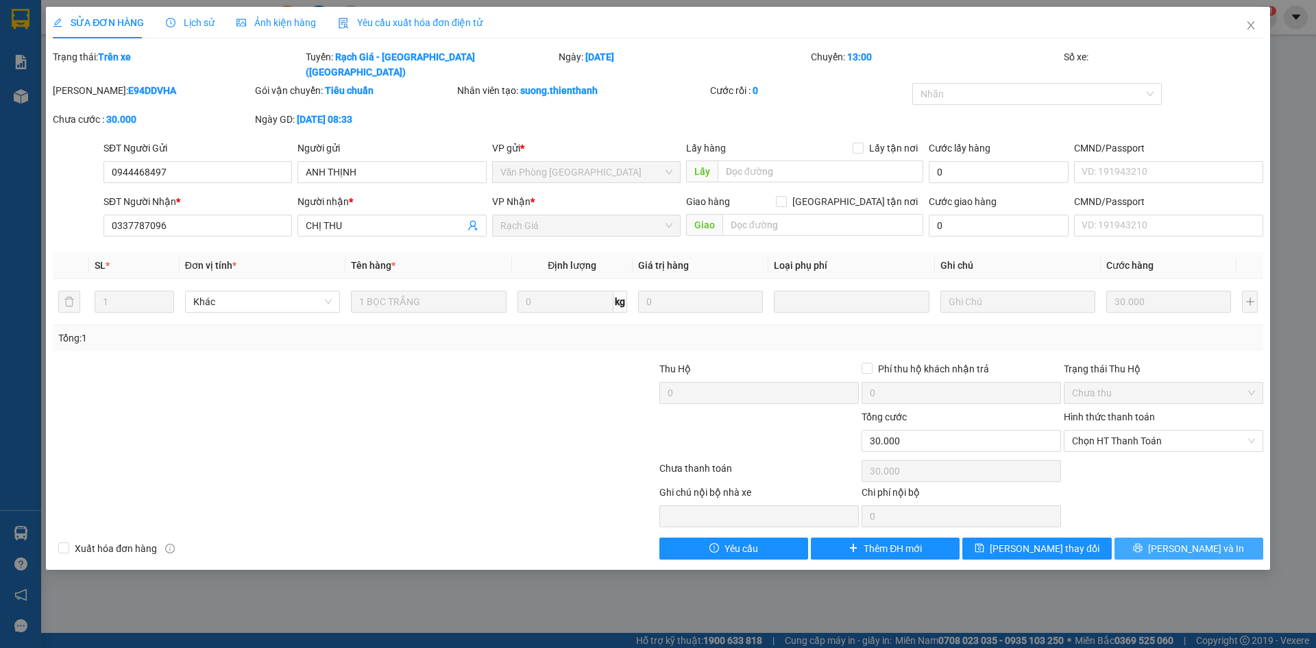
click at [1143, 544] on icon "printer" at bounding box center [1138, 548] width 9 height 9
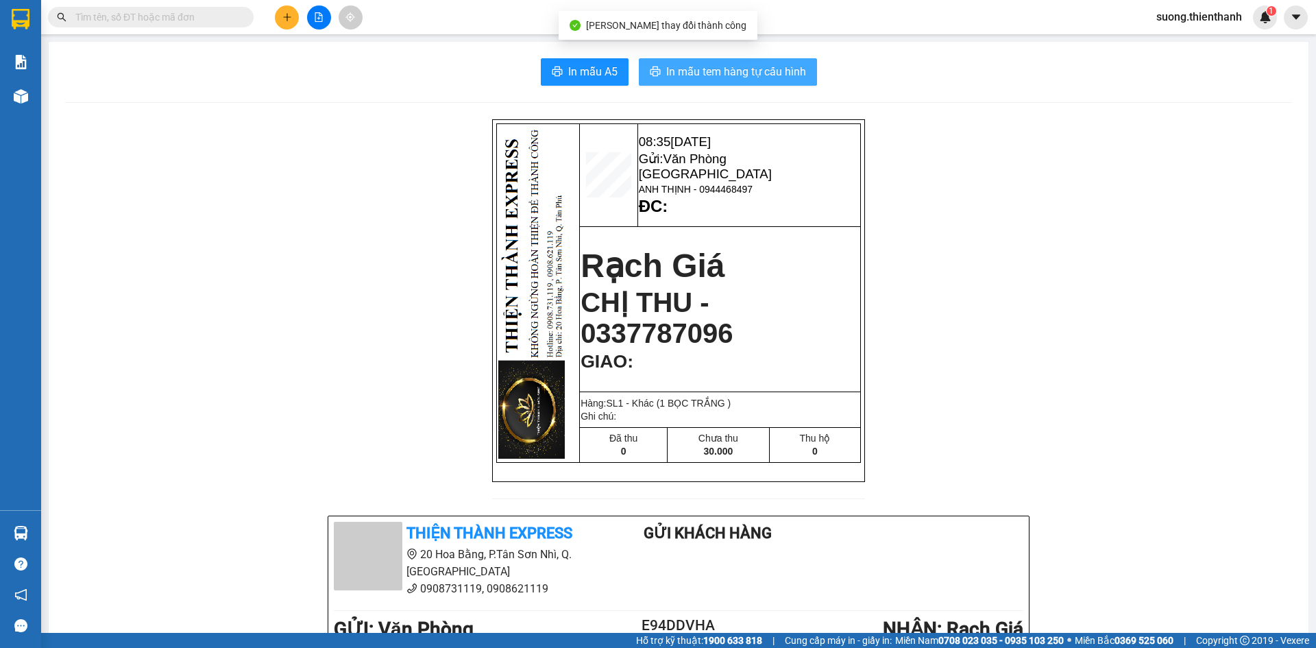
click at [724, 73] on span "In mẫu tem hàng tự cấu hình" at bounding box center [736, 71] width 140 height 17
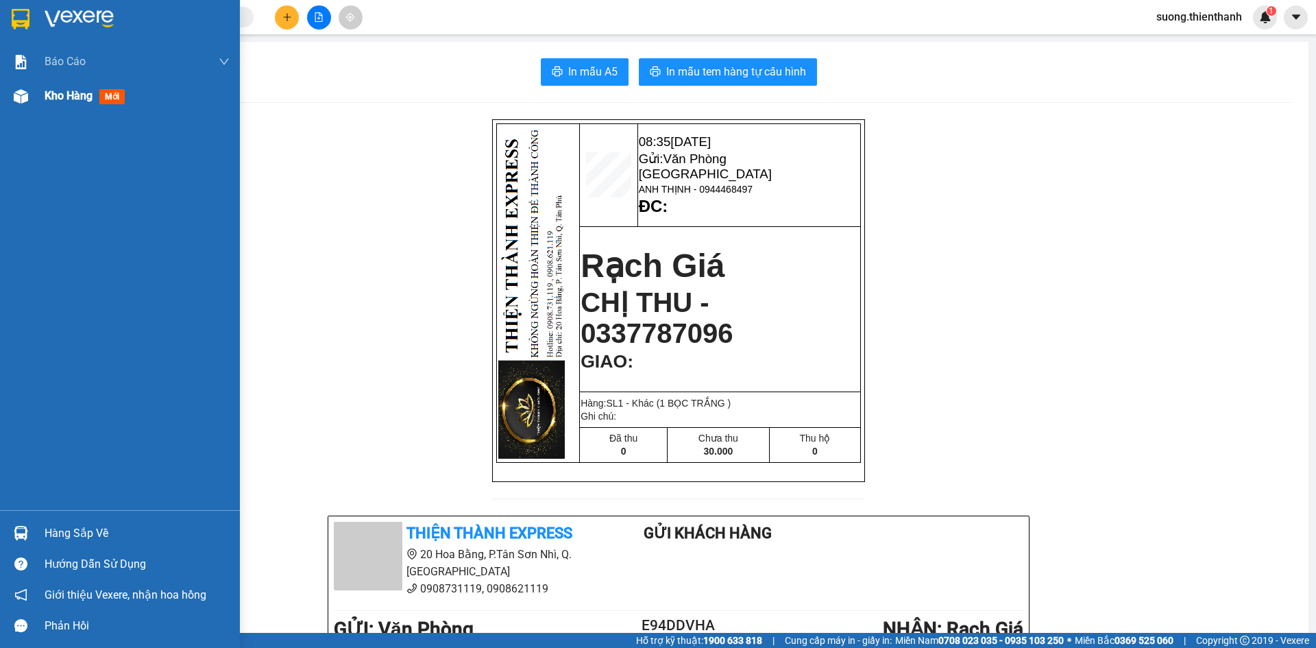
click at [70, 106] on div "Kho hàng mới" at bounding box center [137, 96] width 185 height 34
